Goal: Find specific page/section: Find specific page/section

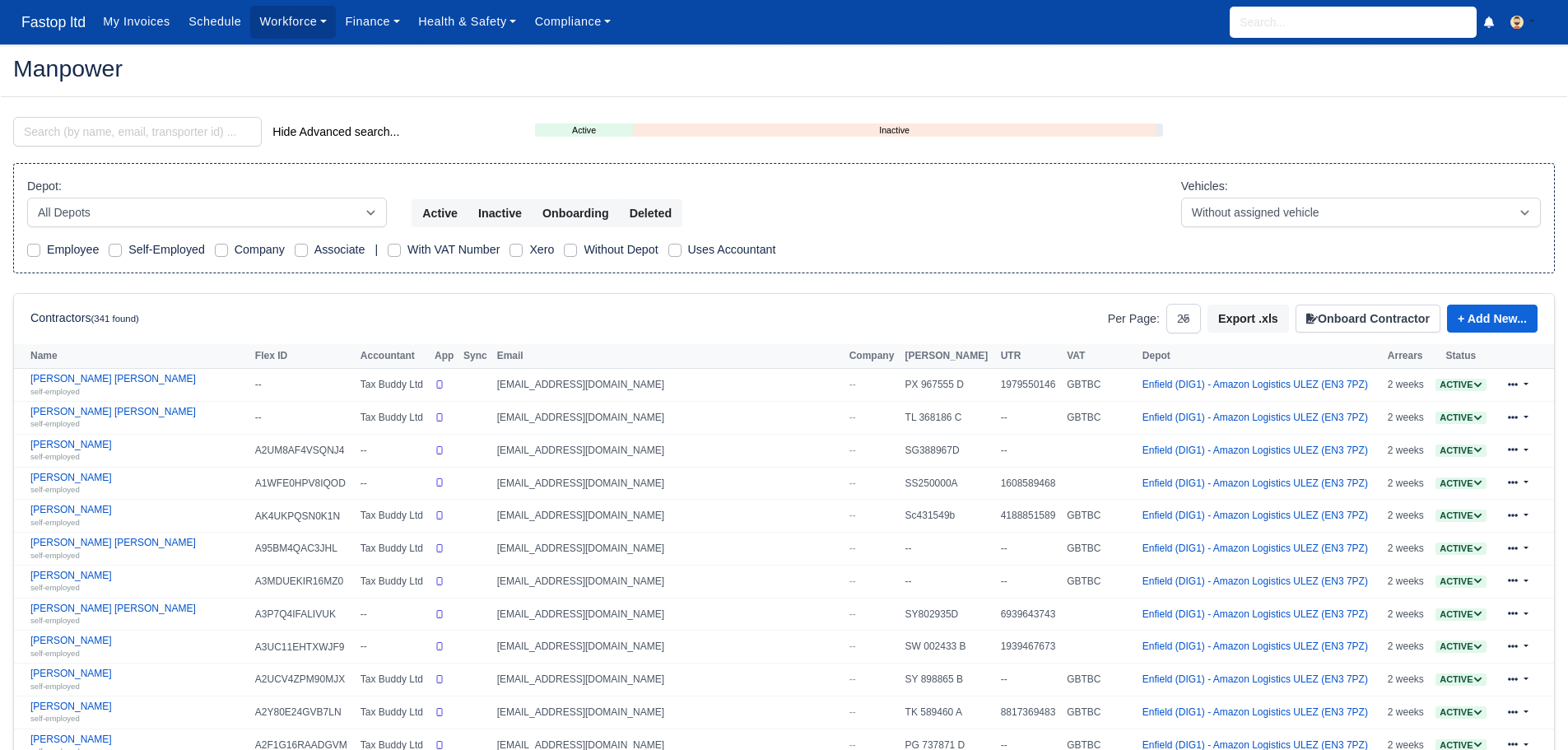
select select "25"
click at [156, 134] on input "search" at bounding box center [137, 132] width 249 height 29
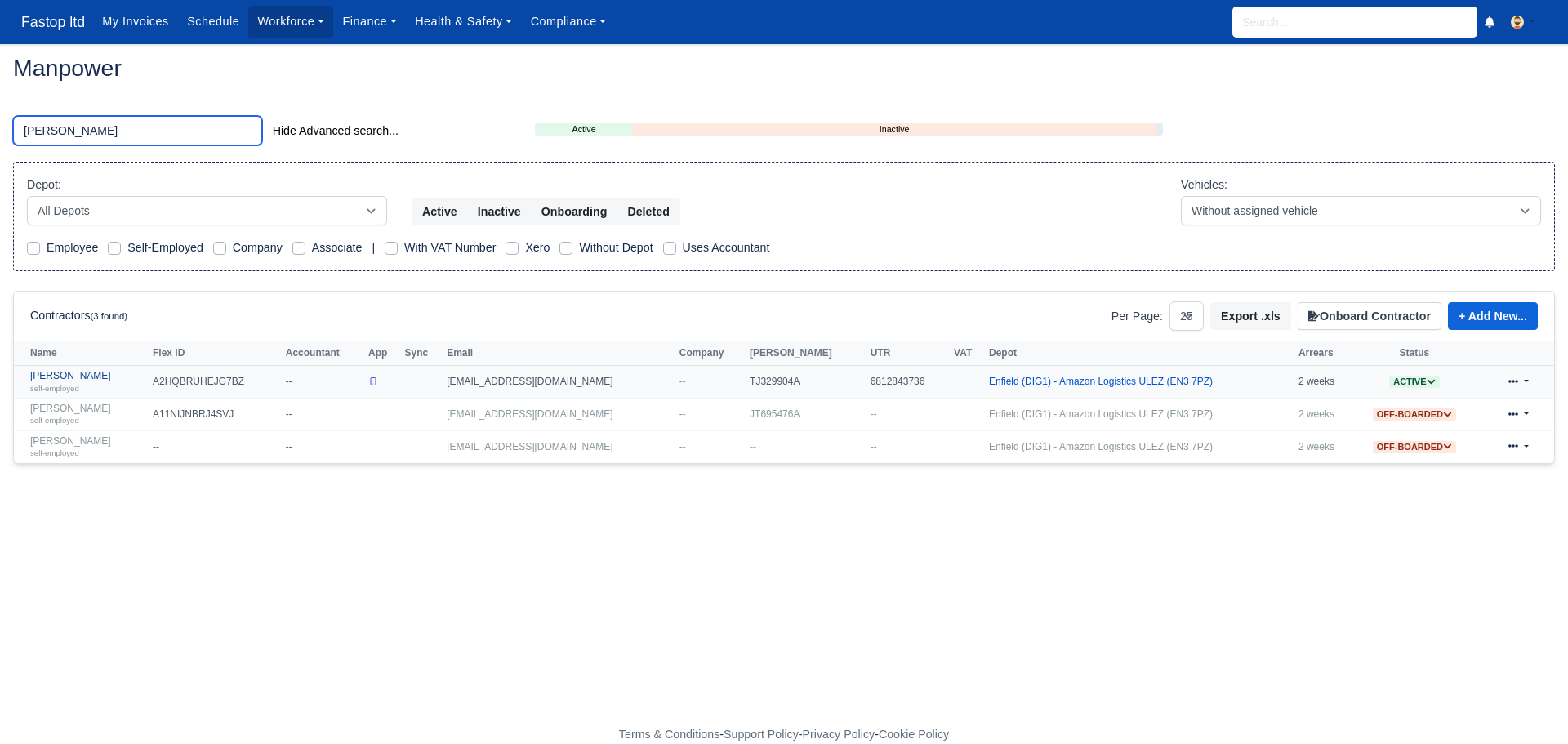
type input "david"
click at [90, 379] on link "[PERSON_NAME] self-employed" at bounding box center [87, 381] width 114 height 23
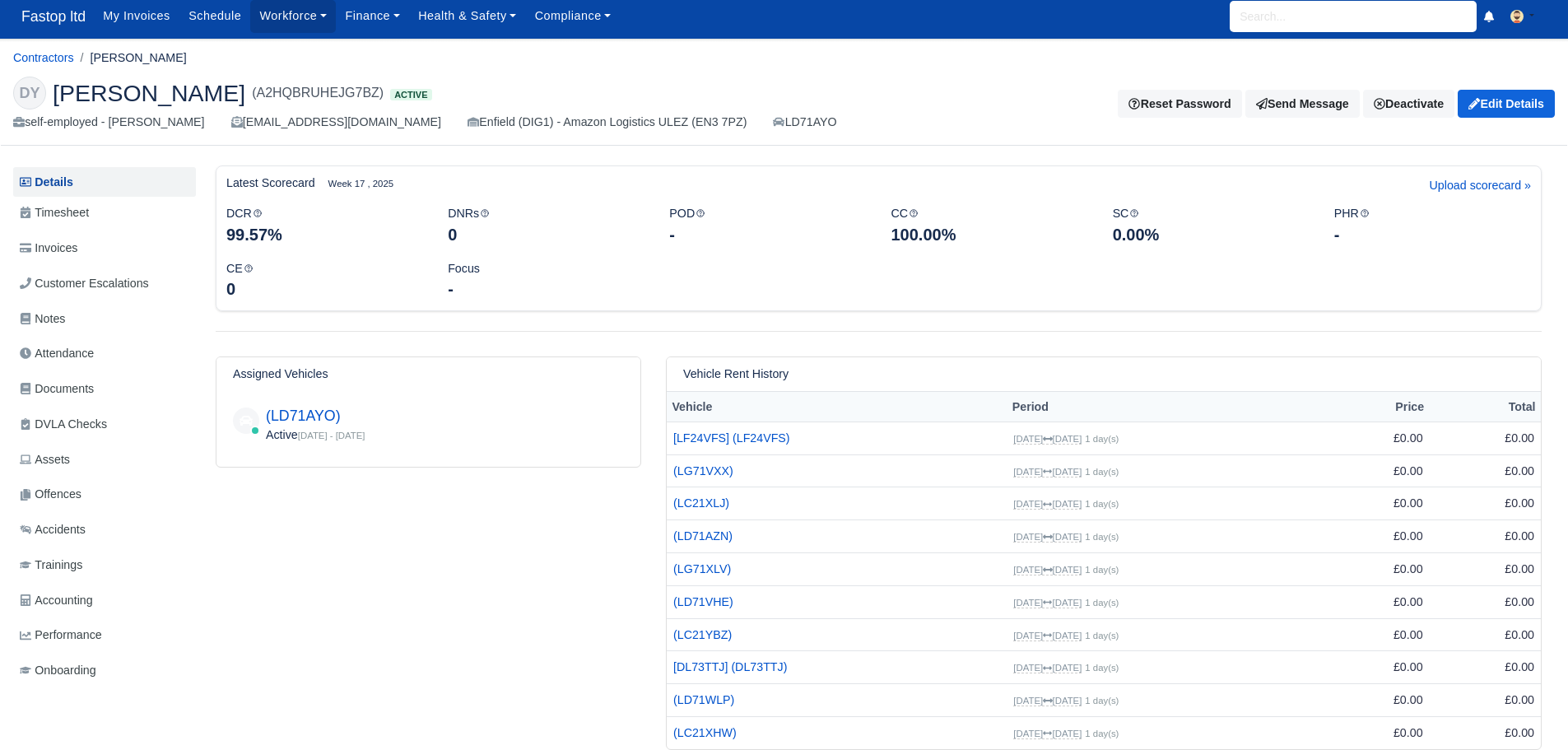
scroll to position [45, 0]
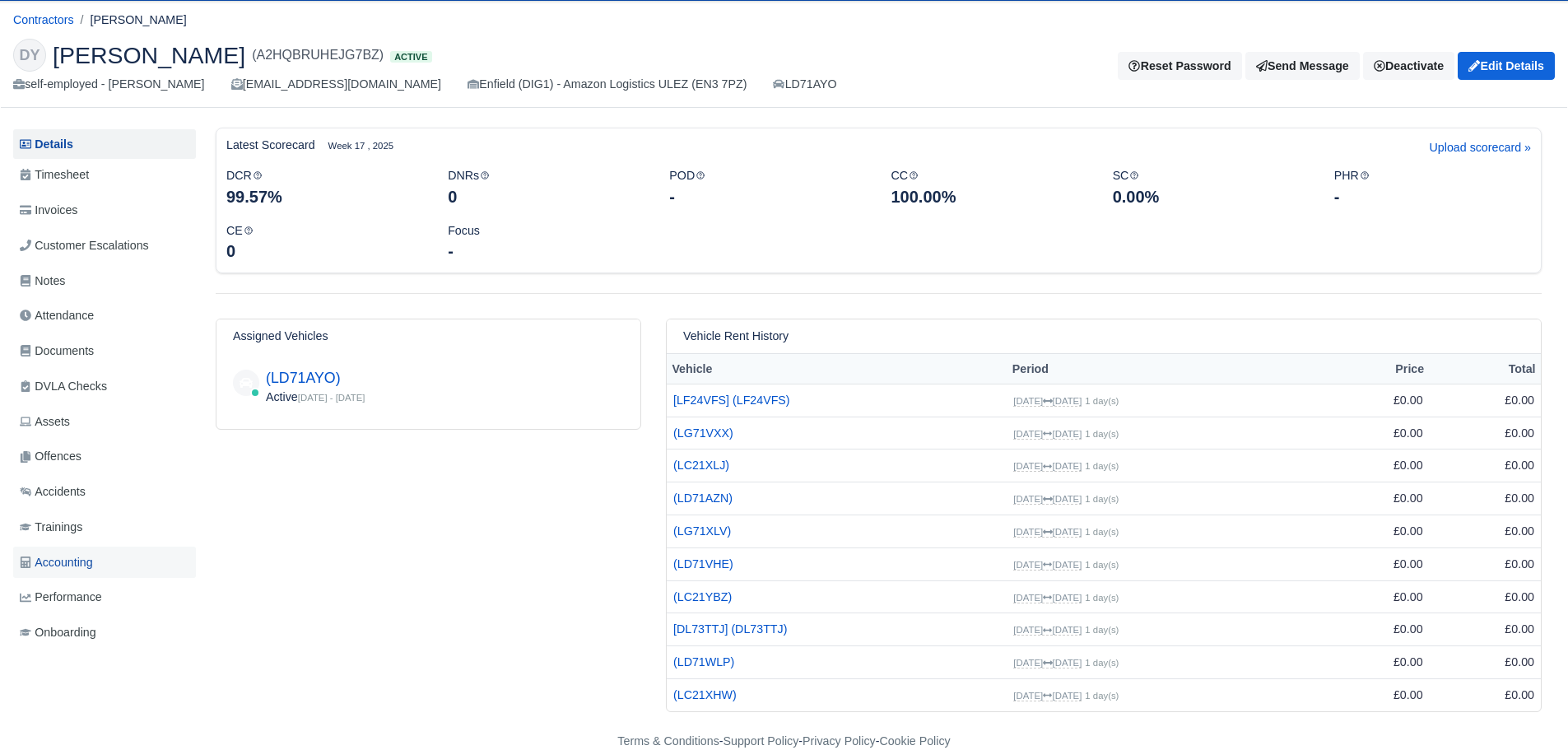
click at [76, 565] on span "Accounting" at bounding box center [56, 562] width 73 height 19
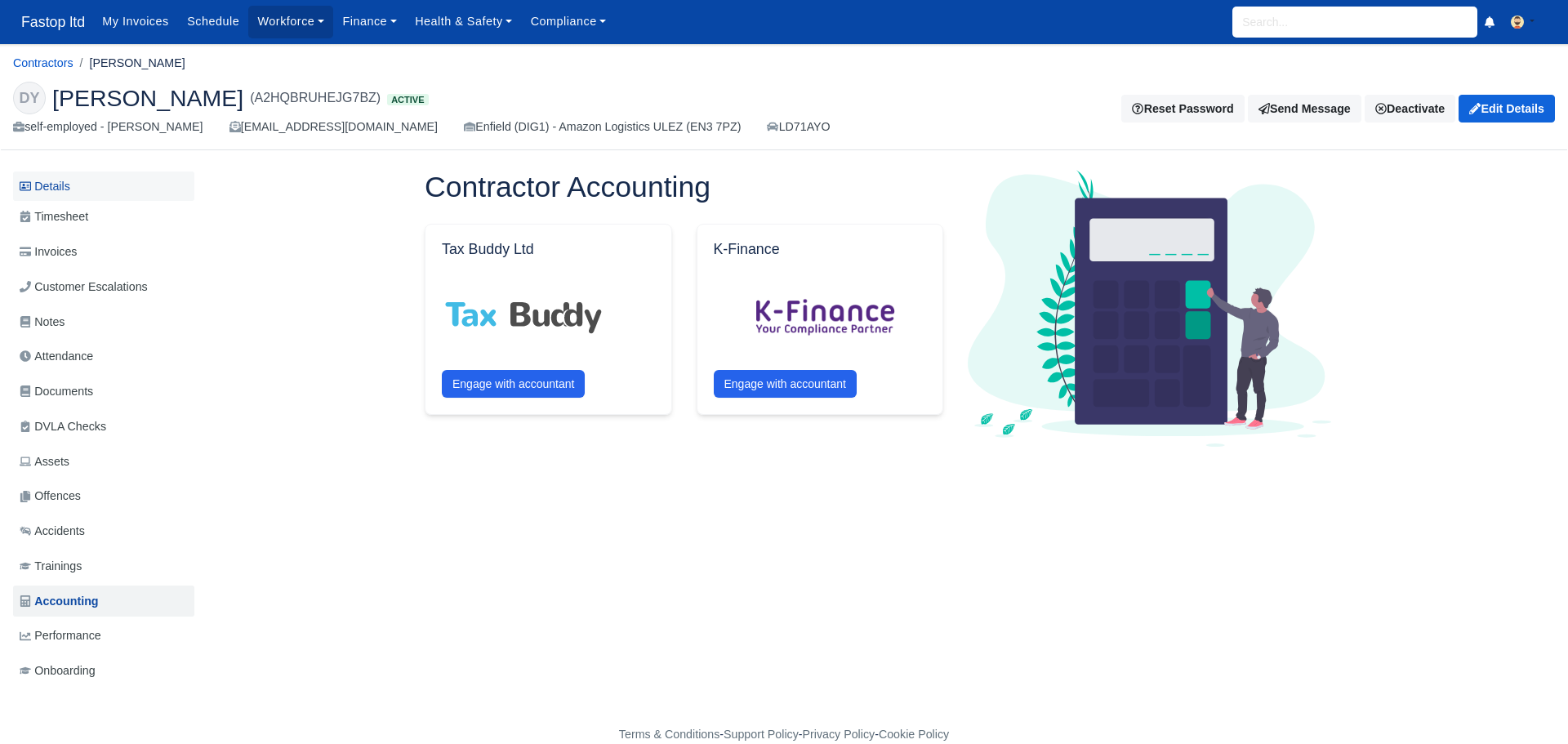
click at [59, 186] on link "Details" at bounding box center [104, 186] width 181 height 30
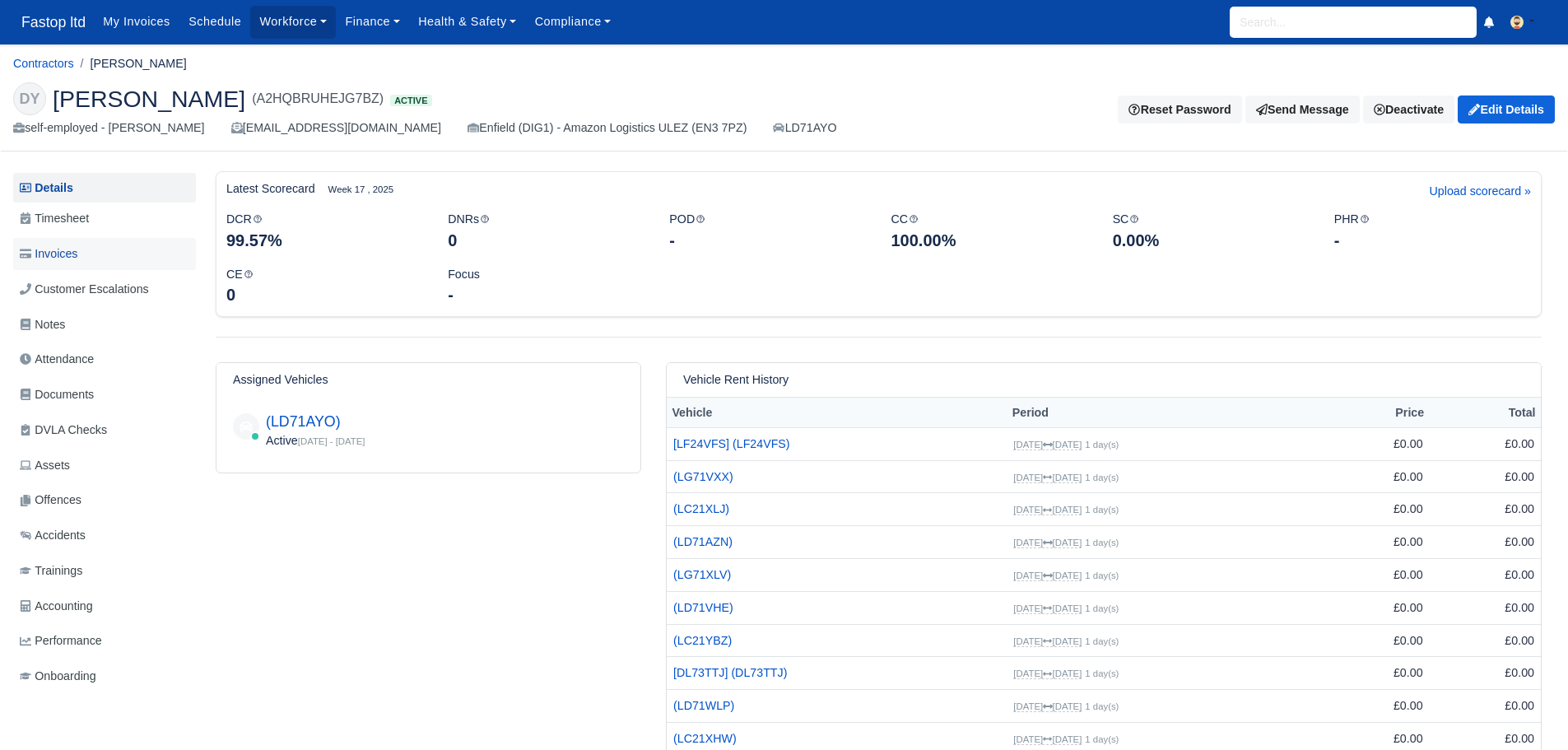
click at [60, 251] on span "Invoices" at bounding box center [48, 254] width 58 height 19
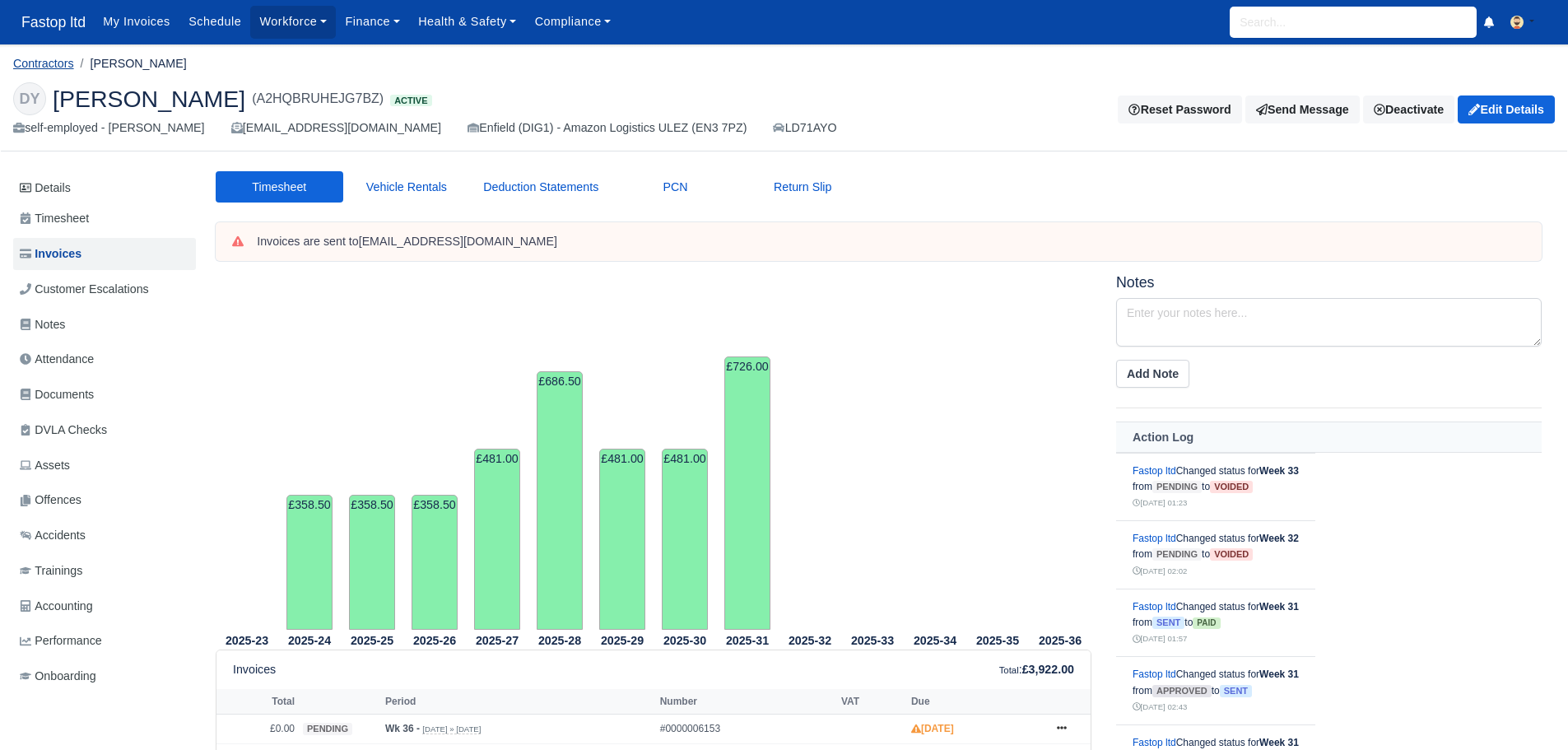
click at [38, 59] on link "Contractors" at bounding box center [44, 63] width 60 height 14
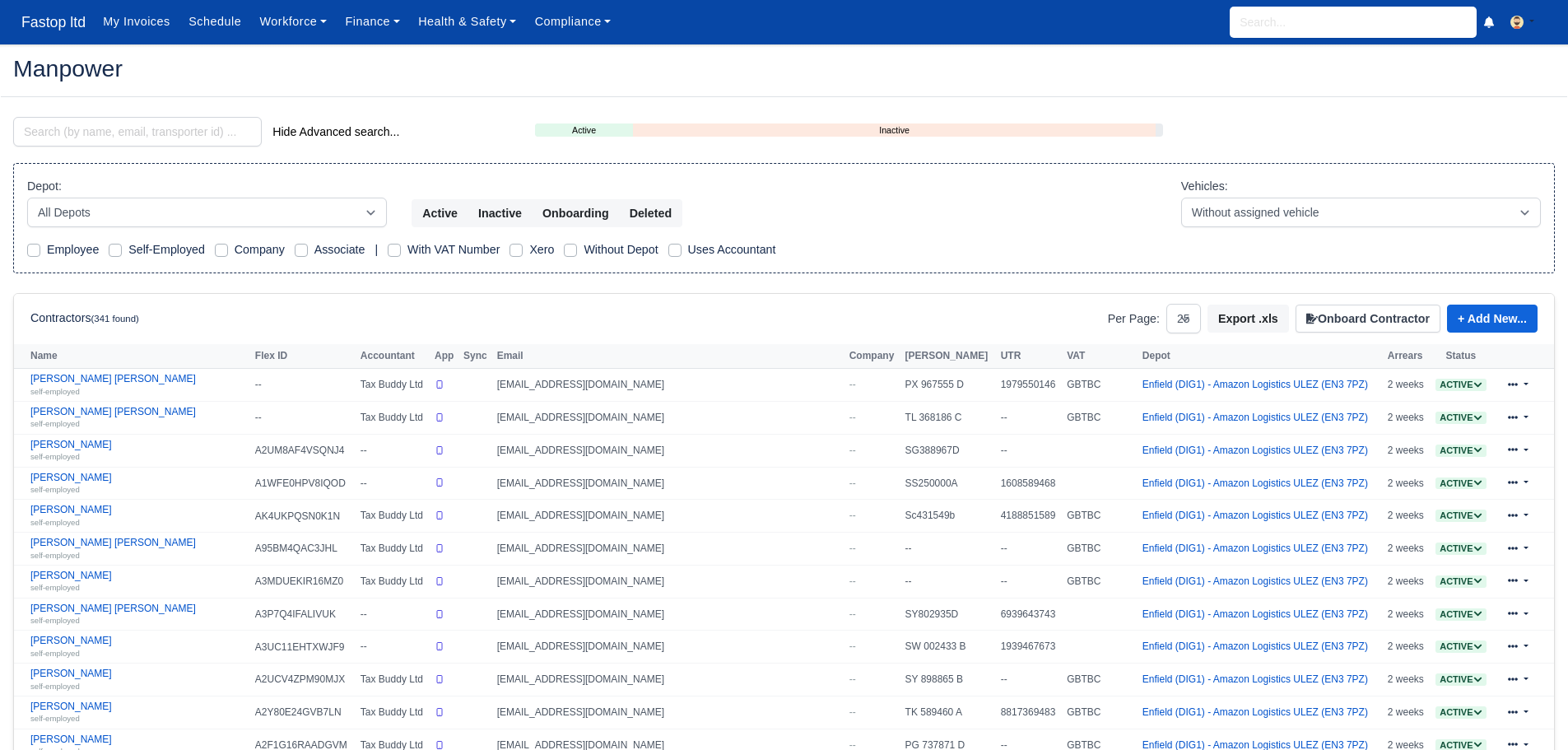
select select "25"
click at [85, 125] on input "search" at bounding box center [137, 132] width 249 height 29
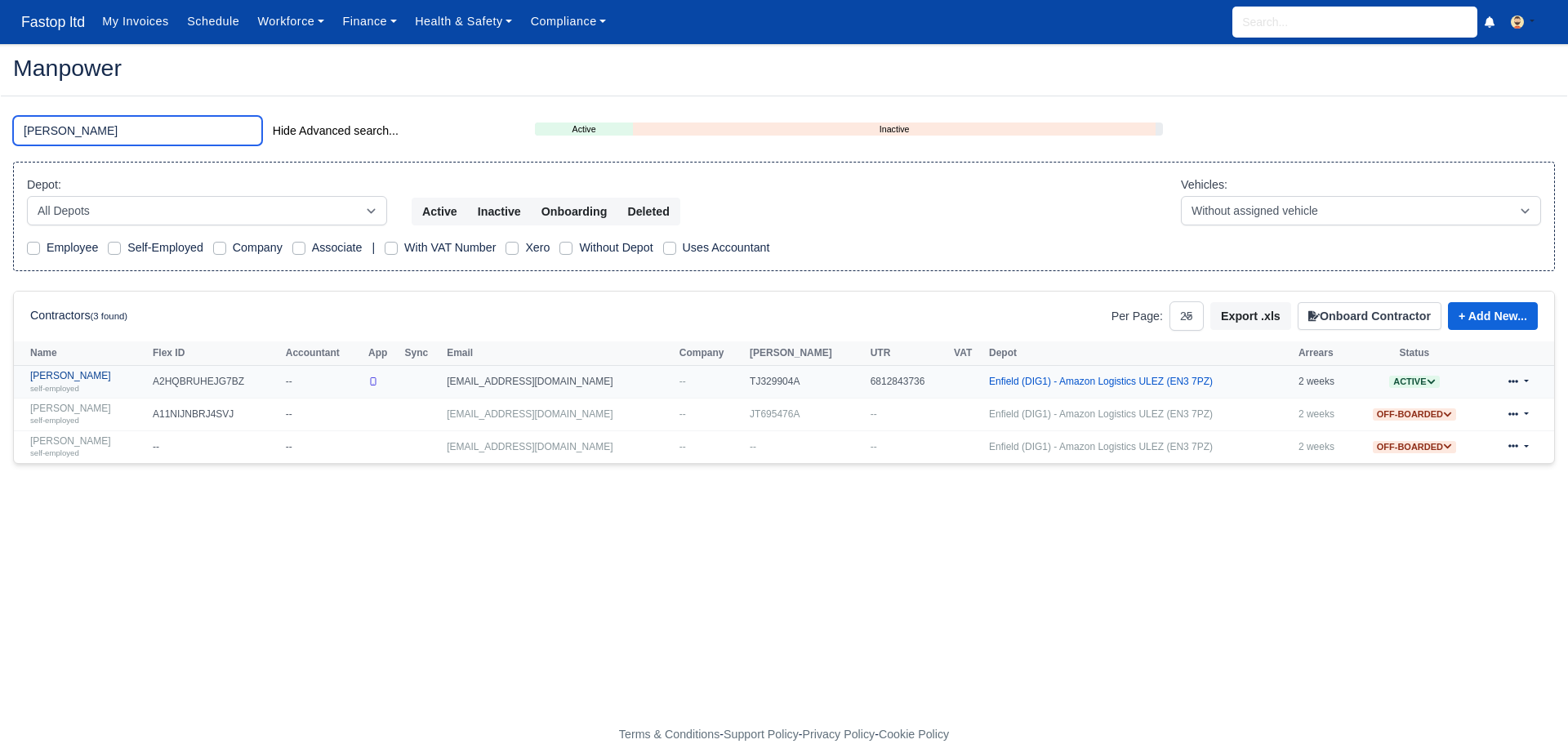
type input "david"
click at [73, 376] on link "David yau self-employed" at bounding box center [87, 381] width 114 height 23
